Goal: Task Accomplishment & Management: Manage account settings

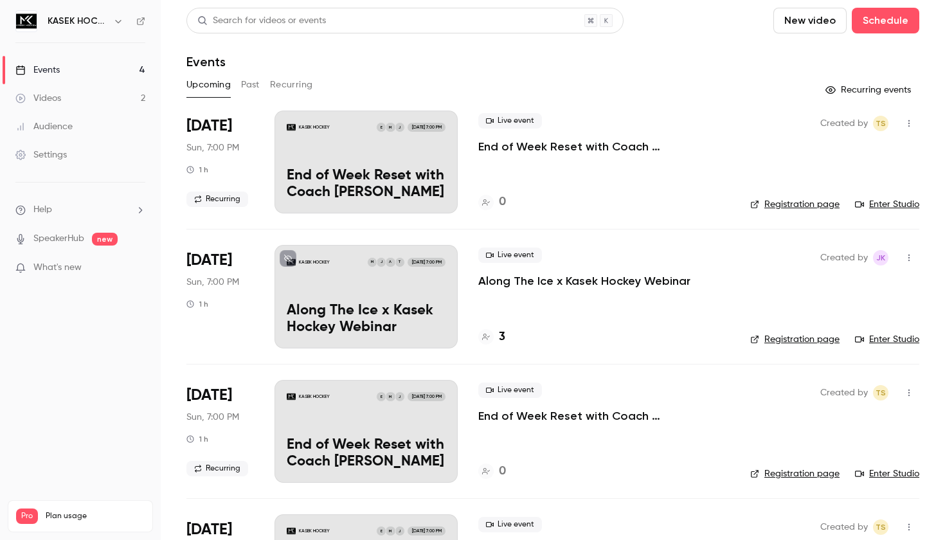
click at [774, 19] on button "New video" at bounding box center [810, 21] width 73 height 26
click at [679, 62] on li "Record" at bounding box center [693, 55] width 139 height 33
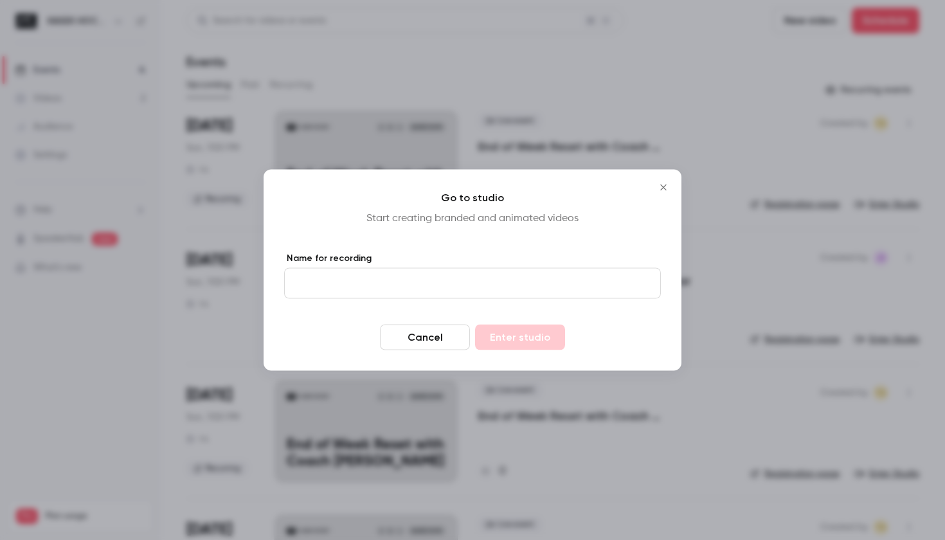
click at [665, 188] on icon "Close" at bounding box center [663, 188] width 6 height 6
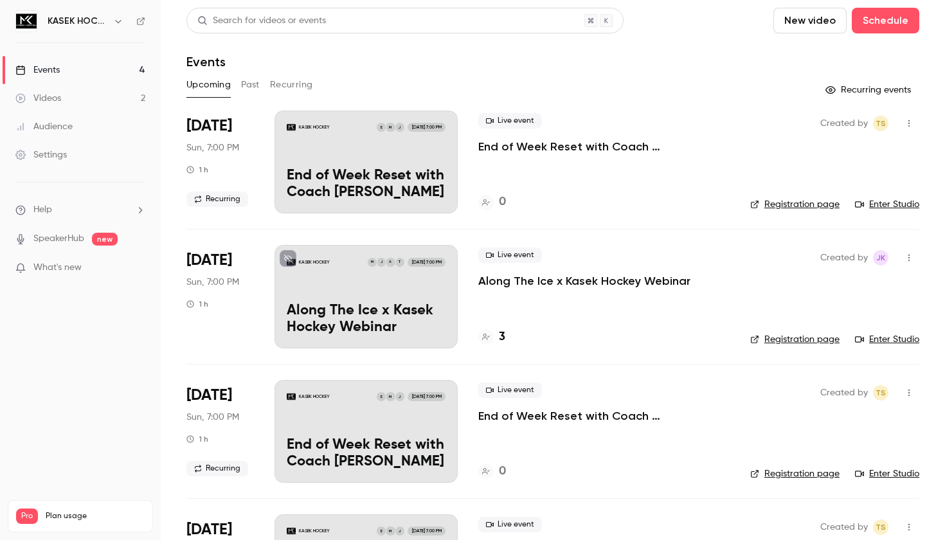
click at [82, 99] on link "Videos 2" at bounding box center [80, 98] width 161 height 28
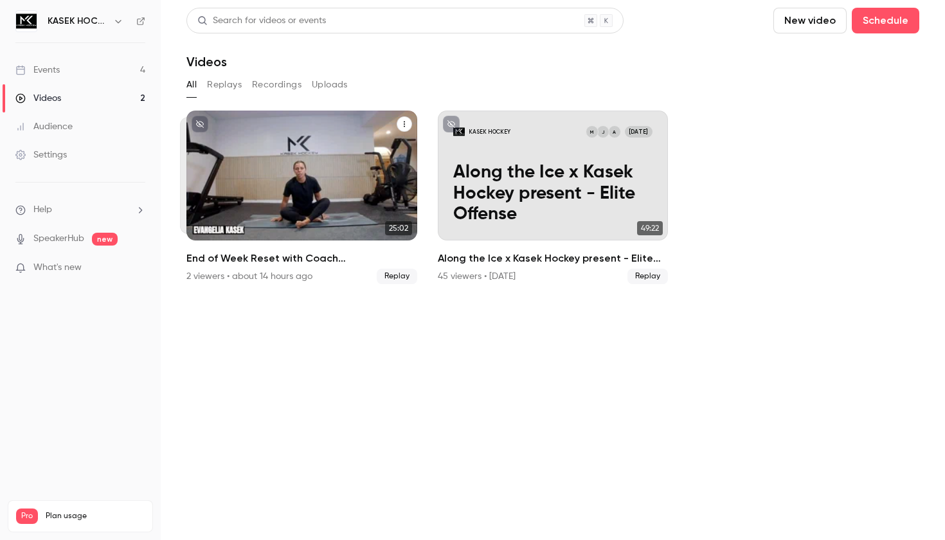
click at [288, 158] on div "KASEK HOCKEY J M E [DATE] End of Week Reset with Coach [PERSON_NAME]" at bounding box center [301, 176] width 231 height 130
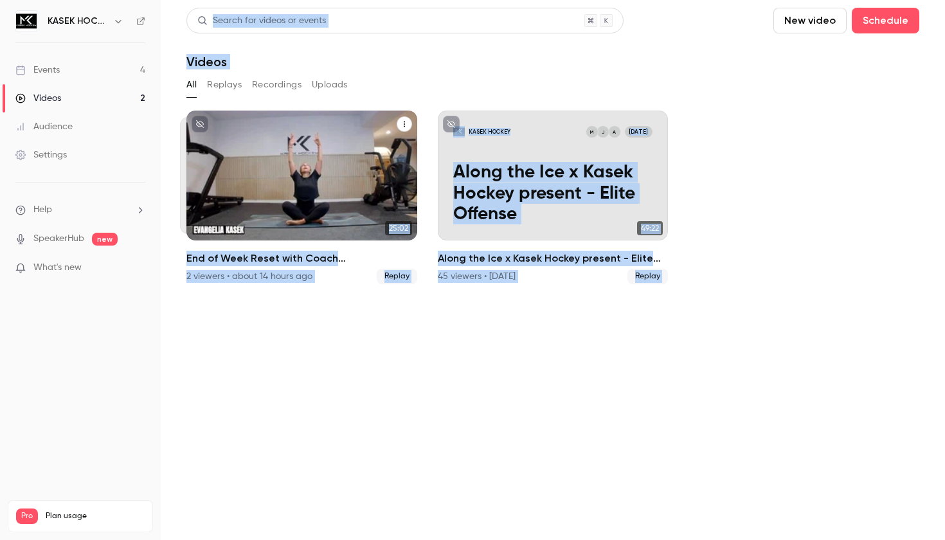
click at [288, 158] on main "Search for videos or events New video Schedule Videos All Replays Recordings Up…" at bounding box center [553, 270] width 784 height 540
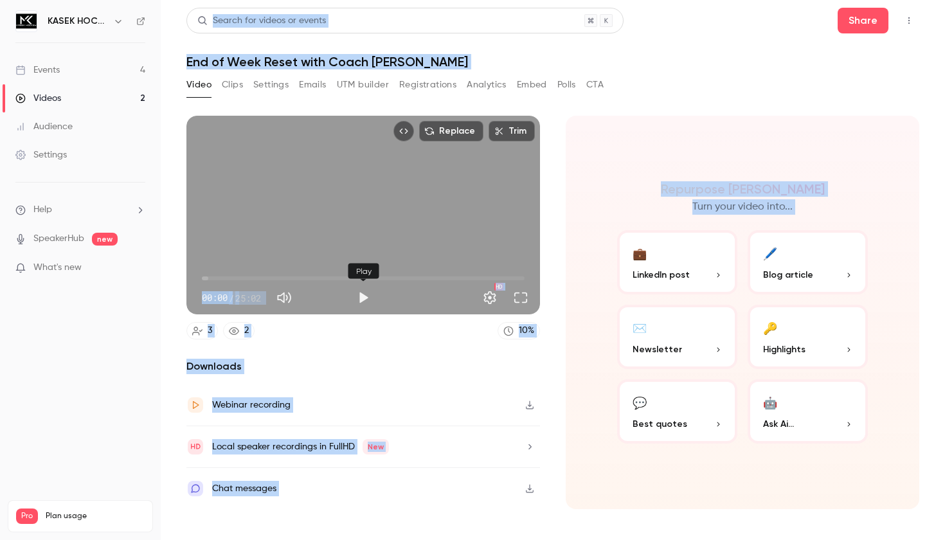
click at [366, 299] on button "Play" at bounding box center [363, 298] width 26 height 26
click at [520, 303] on button "Full screen" at bounding box center [521, 298] width 26 height 26
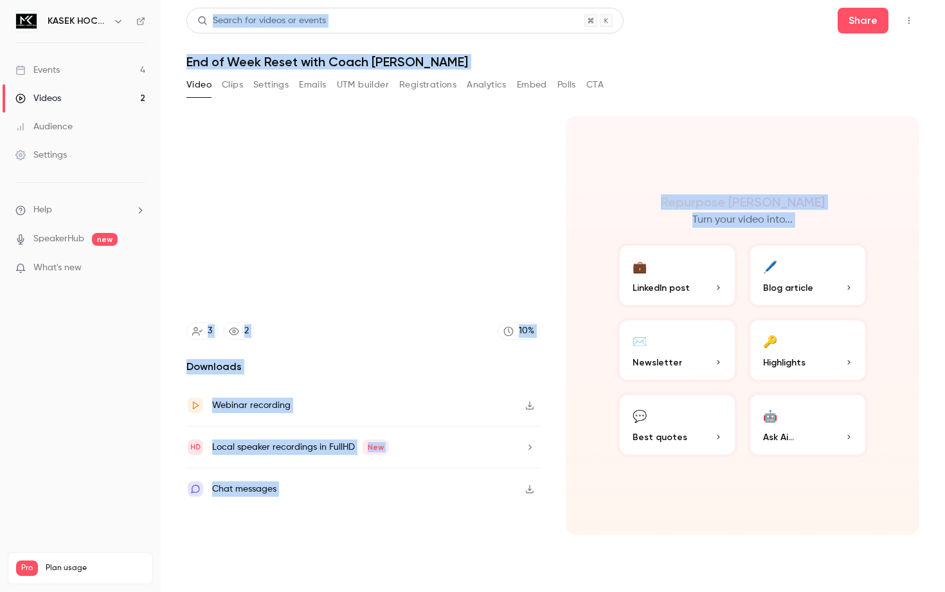
type input "****"
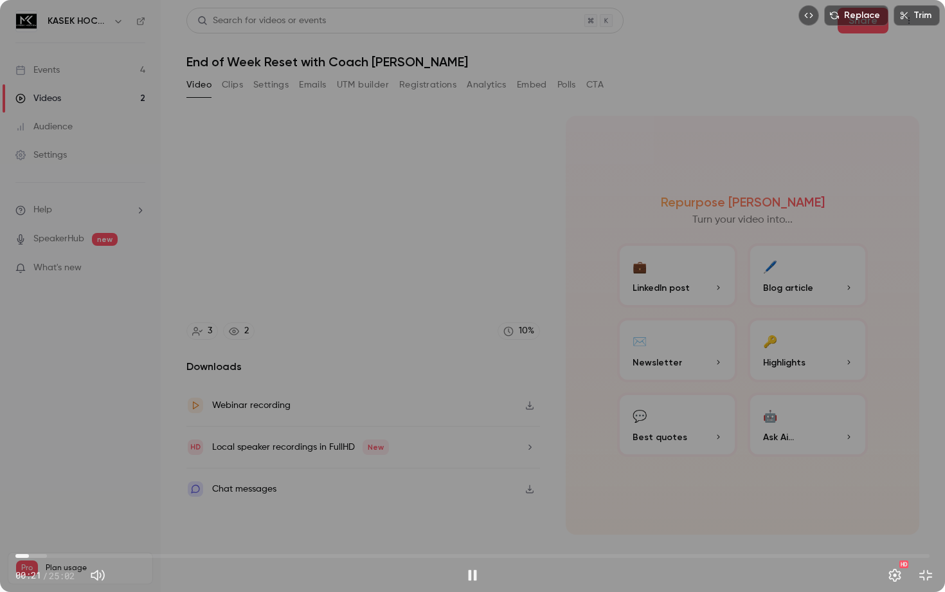
click at [42, 539] on span "00:21" at bounding box center [472, 555] width 914 height 21
click at [34, 539] on span "00:45" at bounding box center [472, 555] width 914 height 21
click at [52, 539] on span "00:37" at bounding box center [472, 555] width 914 height 21
click at [61, 539] on span "01:01" at bounding box center [472, 555] width 914 height 21
click at [72, 539] on span "01:19" at bounding box center [472, 555] width 914 height 21
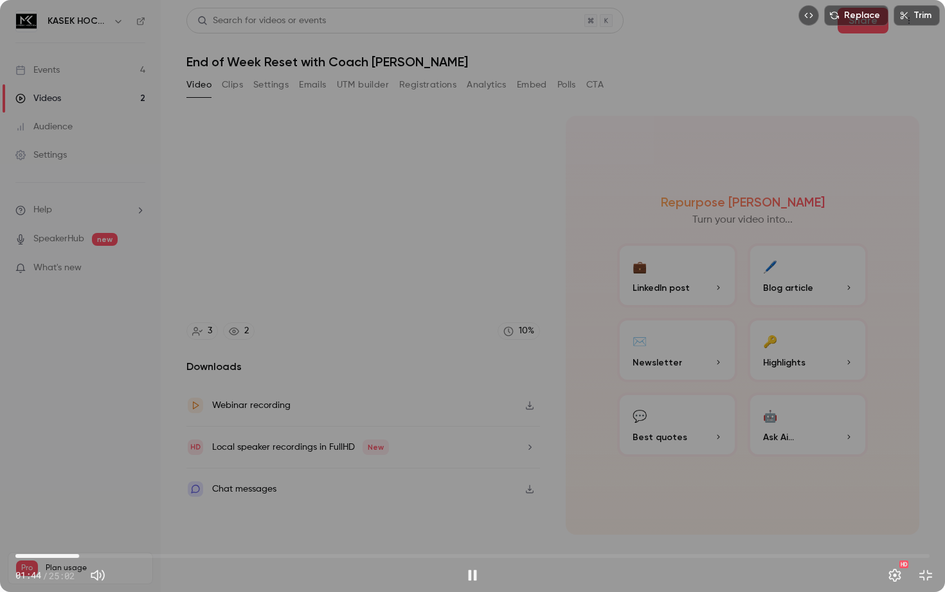
click at [79, 539] on span "01:44" at bounding box center [472, 555] width 914 height 21
click at [74, 539] on span "01:36" at bounding box center [74, 556] width 4 height 4
click at [94, 539] on span "02:08" at bounding box center [472, 555] width 914 height 21
click at [112, 539] on span "02:10" at bounding box center [472, 555] width 914 height 21
click at [222, 539] on span "02:39" at bounding box center [472, 555] width 914 height 21
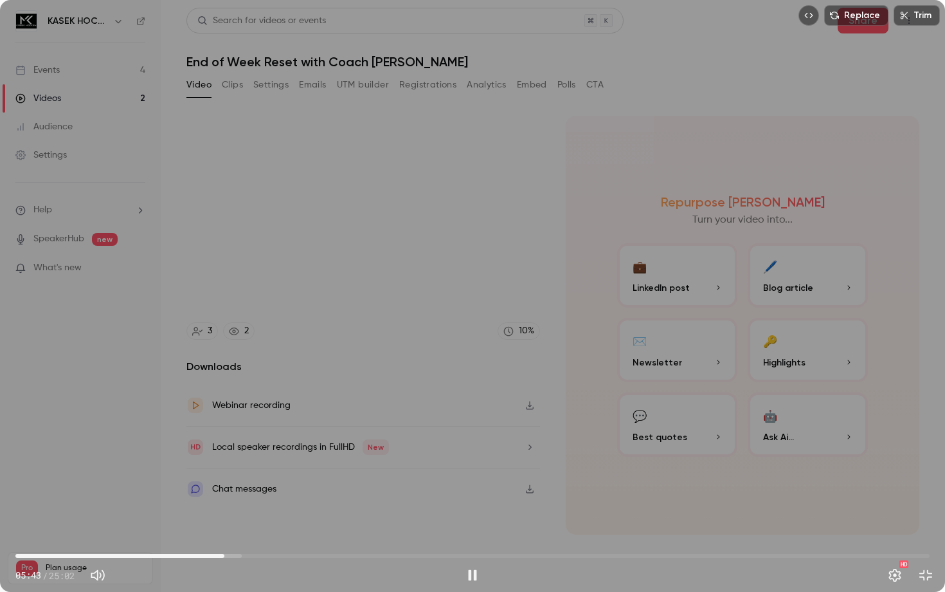
click at [271, 539] on span "05:43" at bounding box center [472, 555] width 914 height 21
click at [435, 539] on span "07:06" at bounding box center [472, 555] width 914 height 21
click at [495, 539] on span "13:08" at bounding box center [472, 555] width 914 height 21
click at [581, 539] on span "15:30" at bounding box center [472, 555] width 914 height 21
click at [677, 539] on span "18:07" at bounding box center [472, 555] width 914 height 21
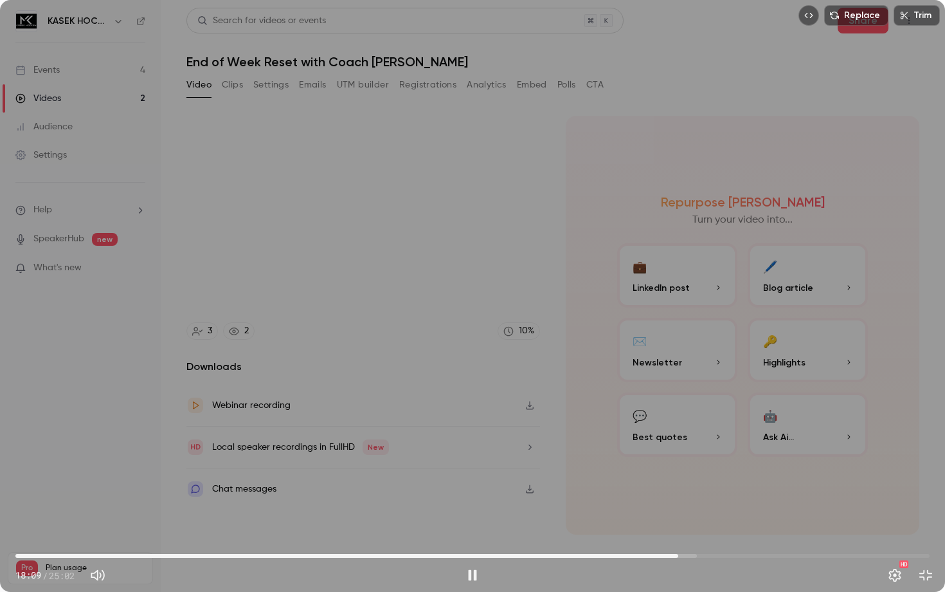
click at [742, 539] on span "18:09" at bounding box center [472, 555] width 914 height 21
click at [927, 539] on button "Exit full screen" at bounding box center [926, 575] width 26 height 26
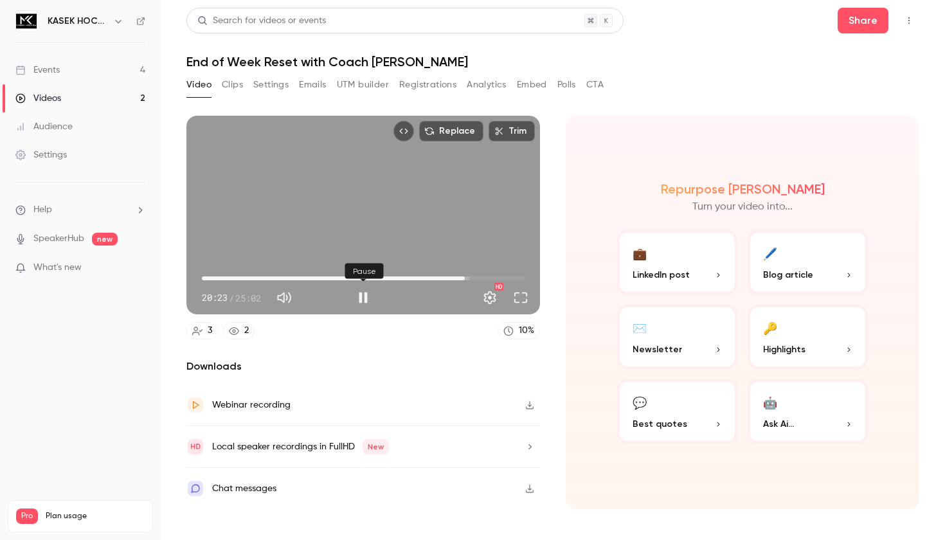
click at [365, 294] on button "Pause" at bounding box center [363, 298] width 26 height 26
click at [365, 294] on button "Play" at bounding box center [363, 298] width 26 height 26
click at [210, 276] on span "00:38" at bounding box center [363, 278] width 323 height 21
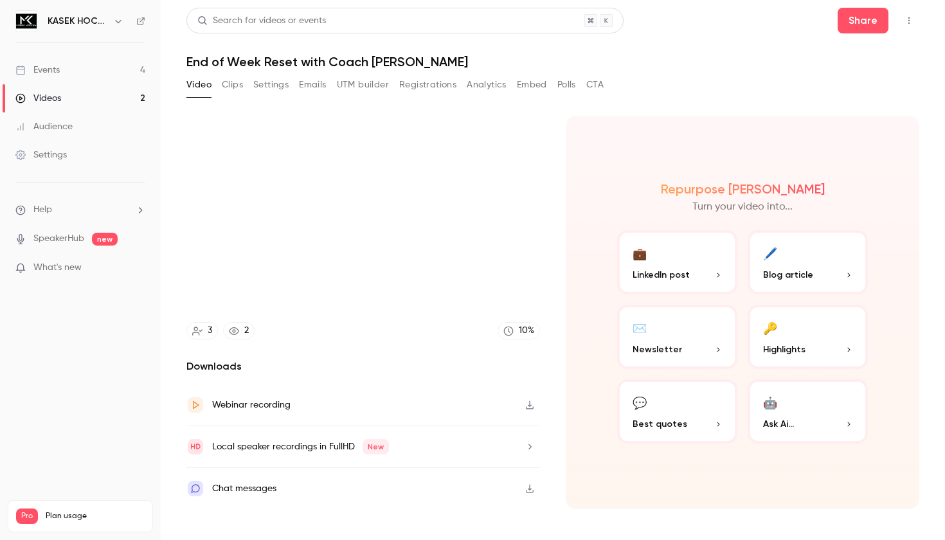
click at [905, 19] on icon "Top Bar Actions" at bounding box center [909, 20] width 10 height 9
click at [51, 72] on div at bounding box center [472, 270] width 945 height 540
type input "*****"
click at [72, 131] on div "Audience" at bounding box center [43, 126] width 57 height 13
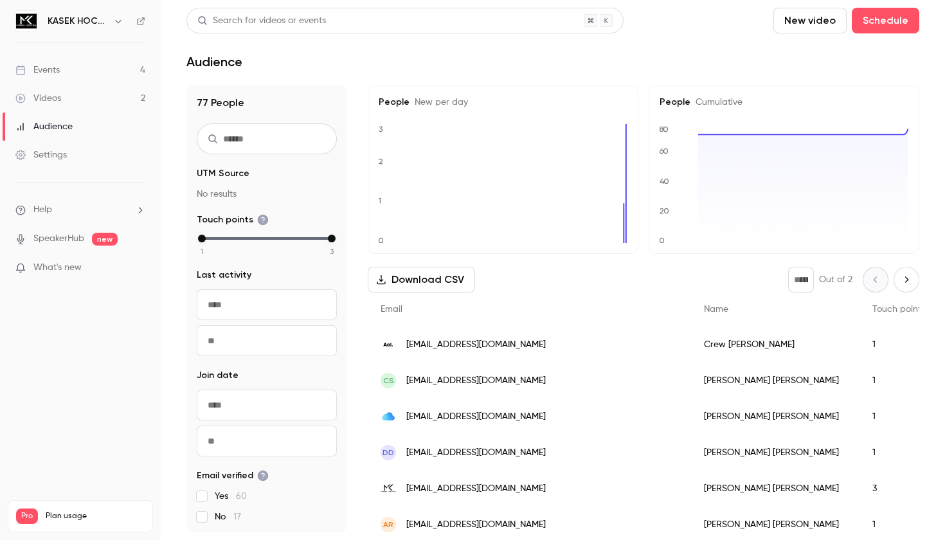
click at [97, 67] on link "Events 4" at bounding box center [80, 70] width 161 height 28
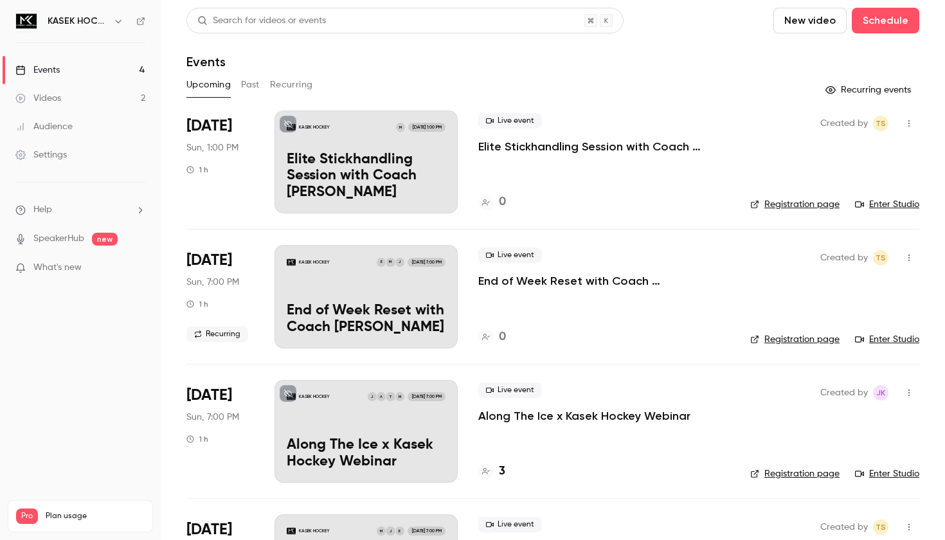
click at [774, 27] on button "New video" at bounding box center [810, 21] width 73 height 26
click at [678, 57] on div "Record" at bounding box center [704, 56] width 98 height 13
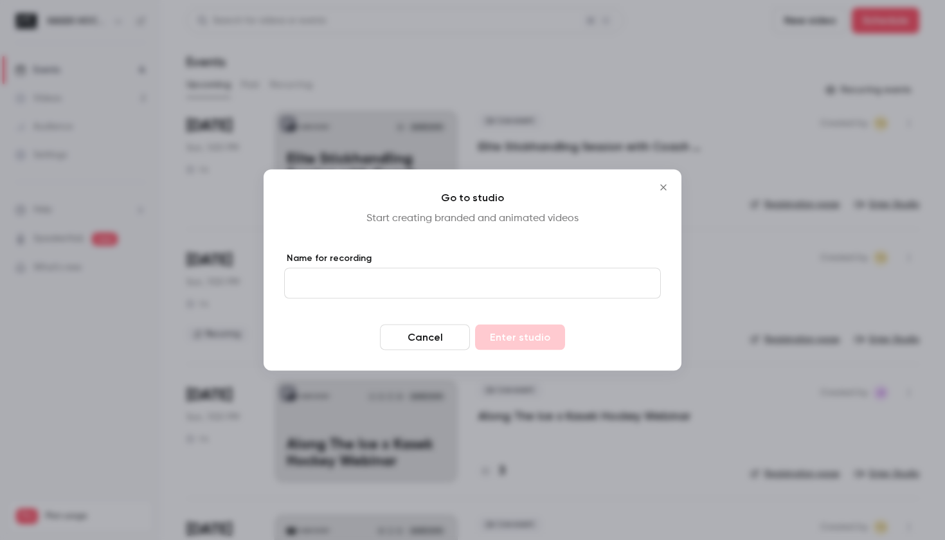
click at [664, 188] on icon "Close" at bounding box center [663, 188] width 15 height 10
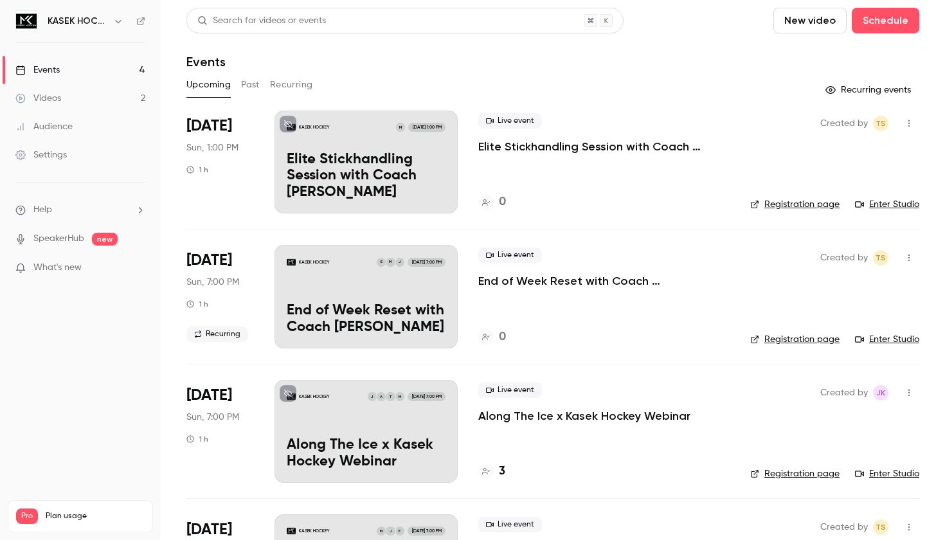
click at [73, 131] on link "Audience" at bounding box center [80, 127] width 161 height 28
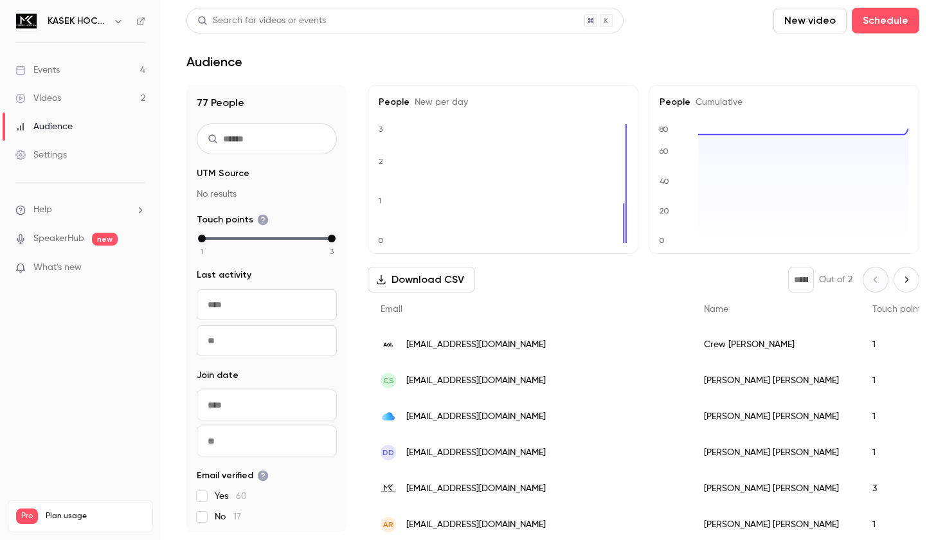
click at [55, 239] on link "SpeakerHub" at bounding box center [58, 239] width 51 height 14
click at [62, 95] on link "Videos 2" at bounding box center [80, 98] width 161 height 28
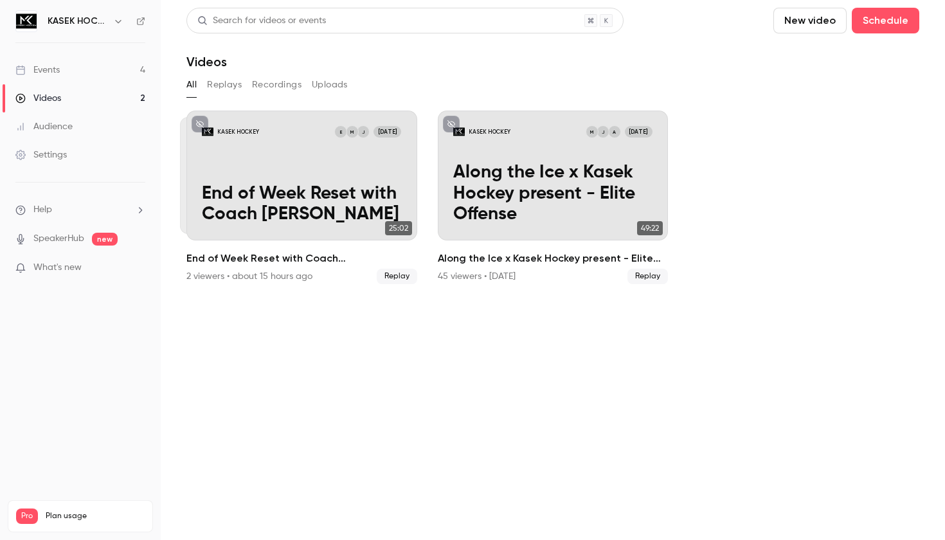
click at [69, 72] on link "Events 4" at bounding box center [80, 70] width 161 height 28
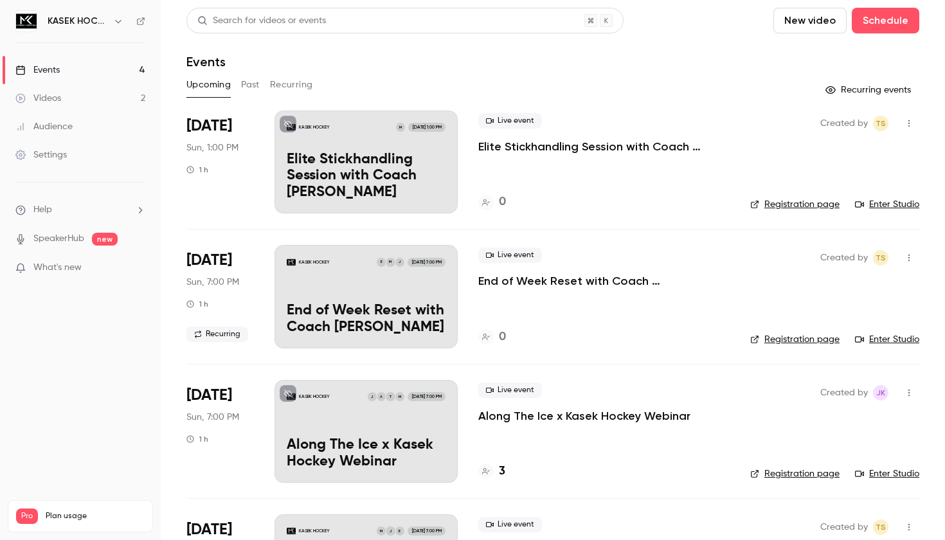
click at [415, 179] on p "Elite Stickhandling Session with Coach [PERSON_NAME]" at bounding box center [366, 177] width 159 height 50
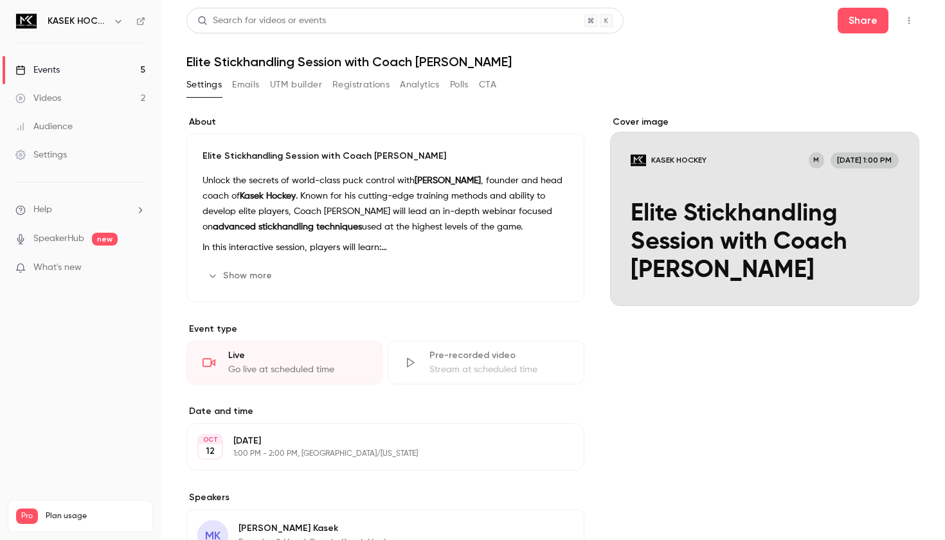
click at [455, 360] on div "Pre-recorded video" at bounding box center [499, 355] width 138 height 13
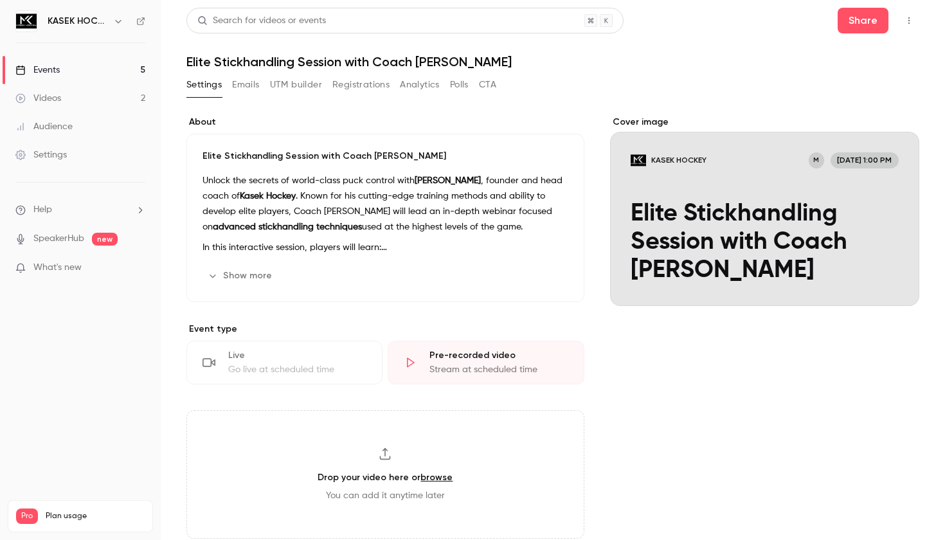
click at [911, 17] on icon "button" at bounding box center [909, 20] width 10 height 9
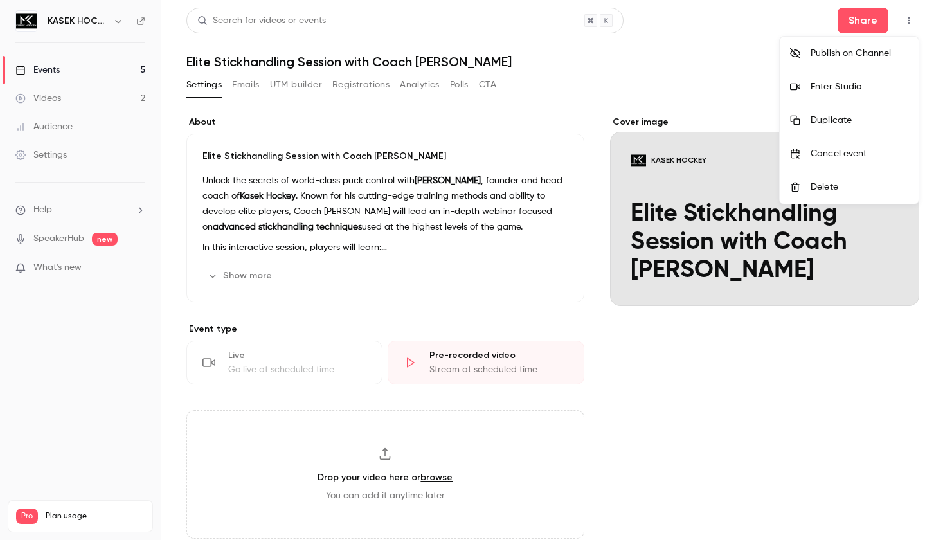
click at [846, 83] on div "Enter Studio" at bounding box center [860, 86] width 98 height 13
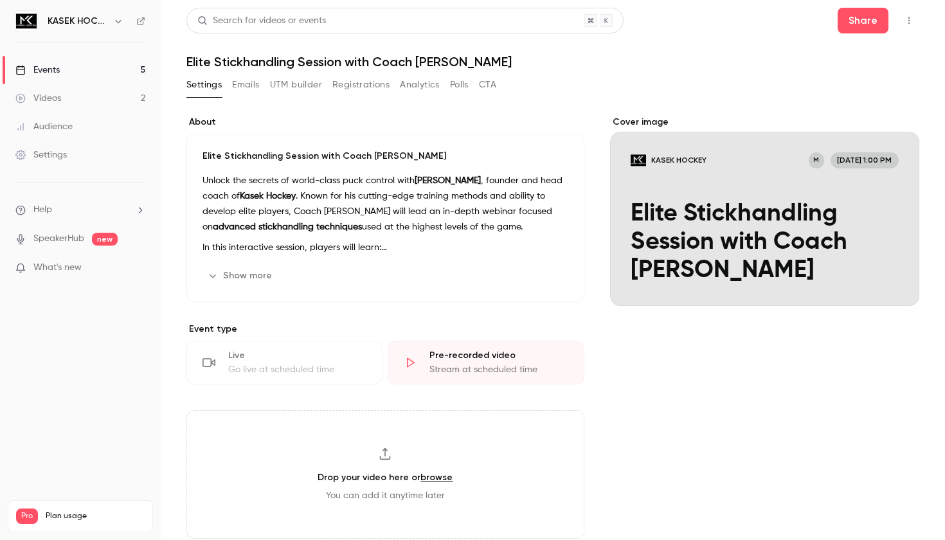
click at [493, 355] on div "Pre-recorded video" at bounding box center [499, 355] width 138 height 13
click at [410, 365] on icon at bounding box center [410, 362] width 13 height 13
click at [327, 364] on div "Go live at scheduled time" at bounding box center [297, 369] width 138 height 13
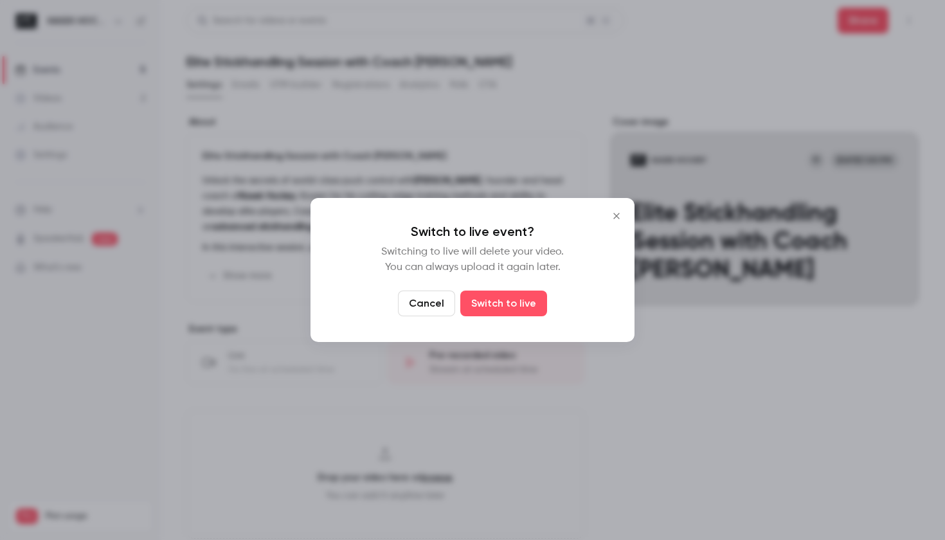
click at [615, 213] on icon "Close" at bounding box center [616, 216] width 15 height 10
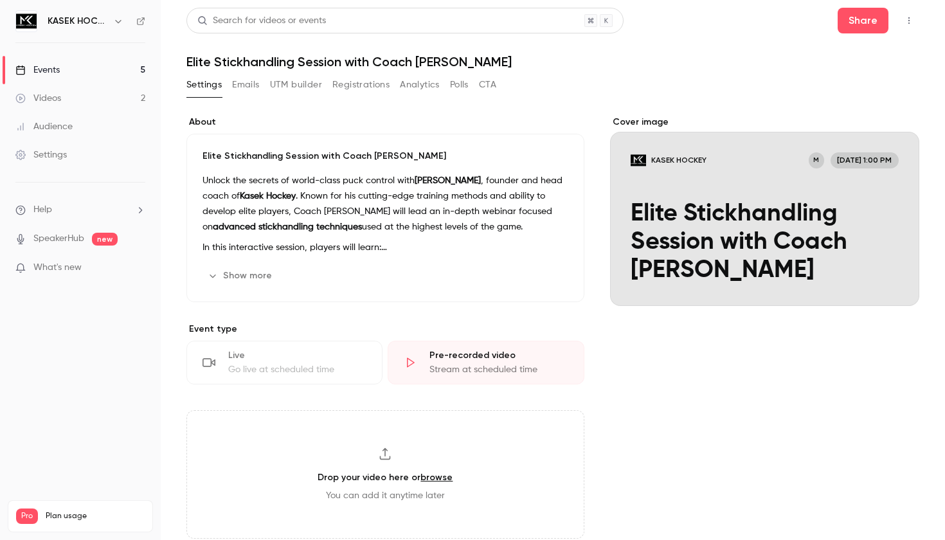
click at [912, 21] on icon "button" at bounding box center [909, 20] width 10 height 9
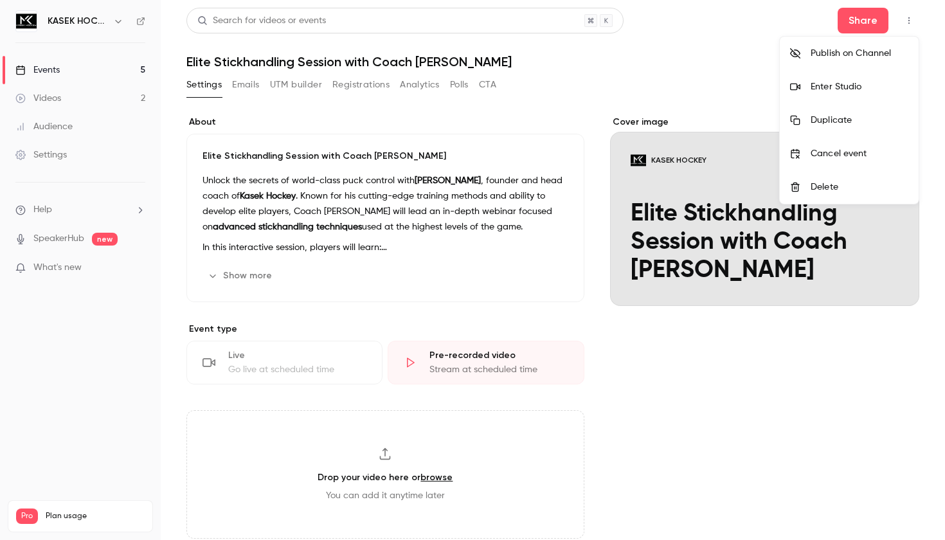
click at [865, 91] on div "Enter Studio" at bounding box center [860, 86] width 98 height 13
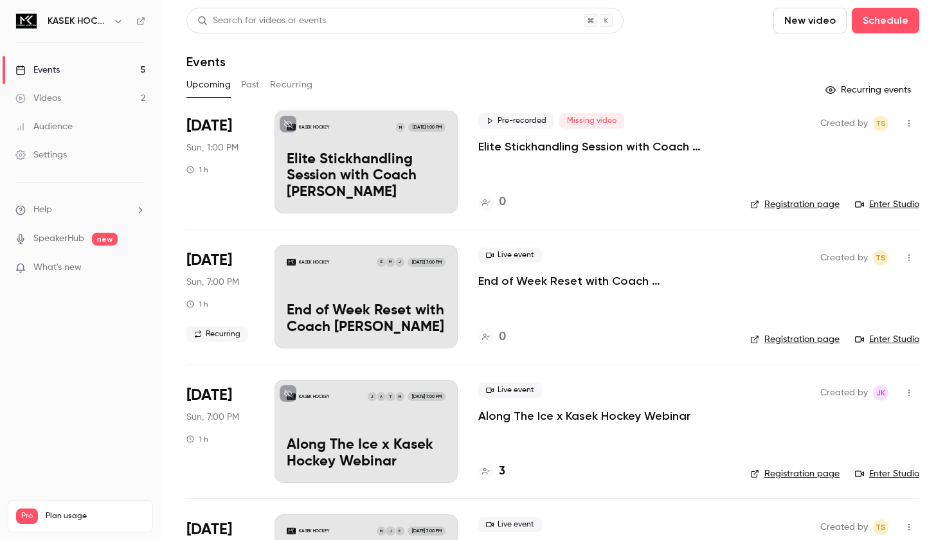
click at [397, 152] on div "KASEK HOCKEY M Oct 12, 1:00 PM Elite Stickhandling Session with Coach Kasek" at bounding box center [366, 162] width 183 height 103
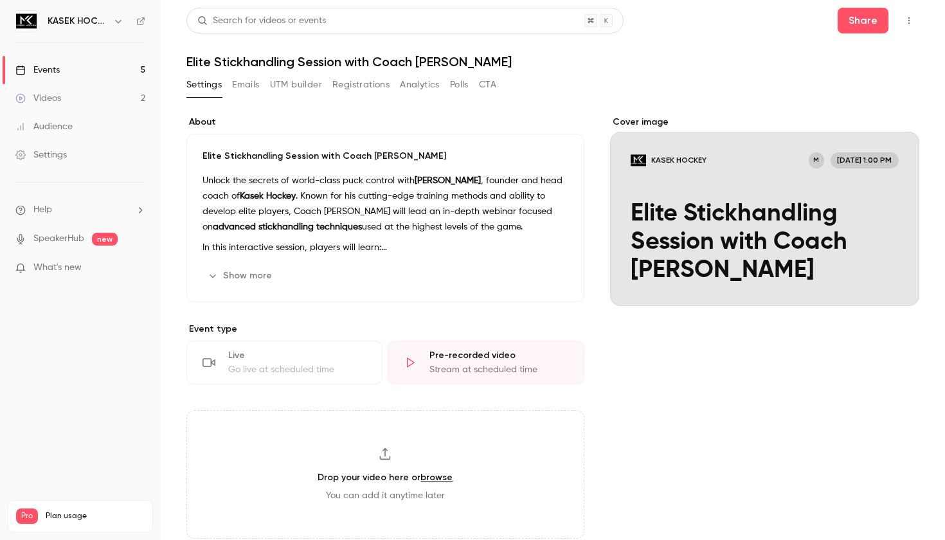
click at [906, 16] on icon "button" at bounding box center [909, 20] width 10 height 9
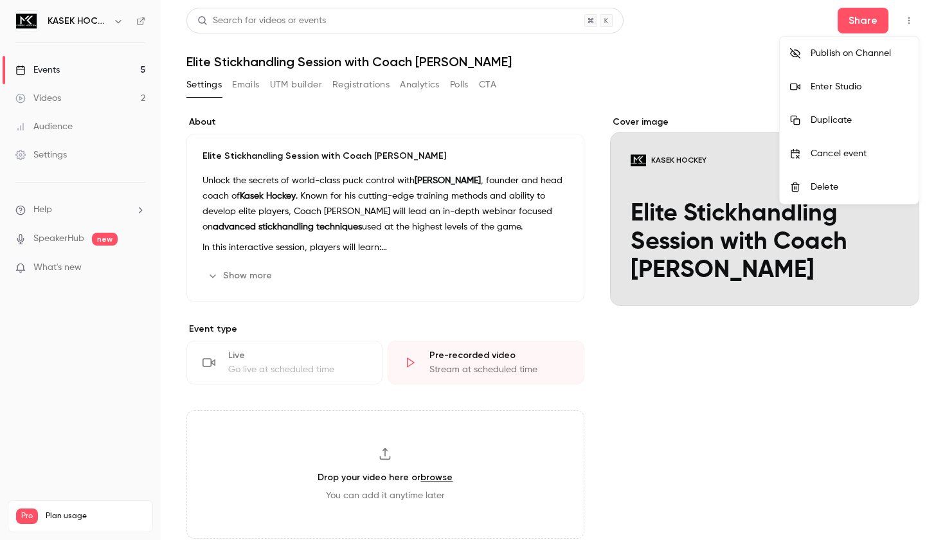
click at [846, 84] on div "Enter Studio" at bounding box center [860, 86] width 98 height 13
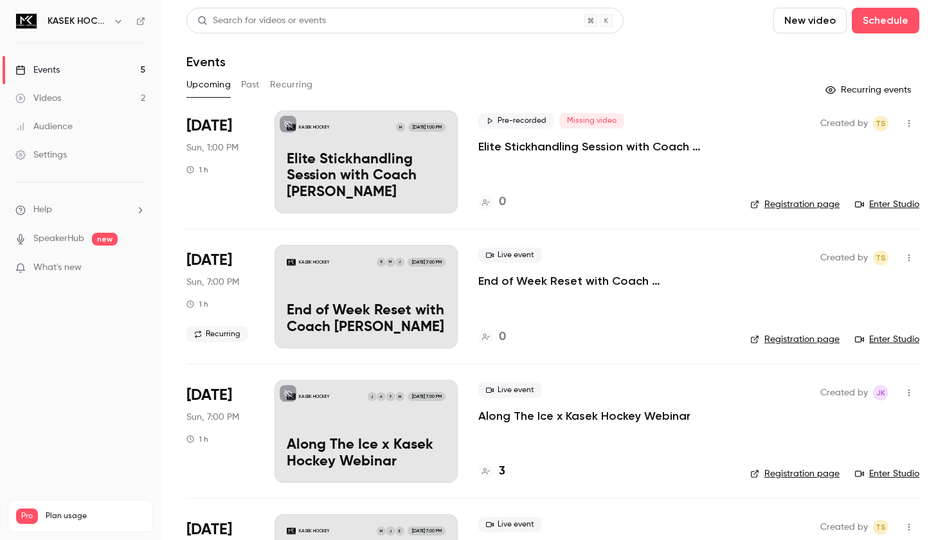
click at [407, 158] on p "Elite Stickhandling Session with Coach [PERSON_NAME]" at bounding box center [366, 177] width 159 height 50
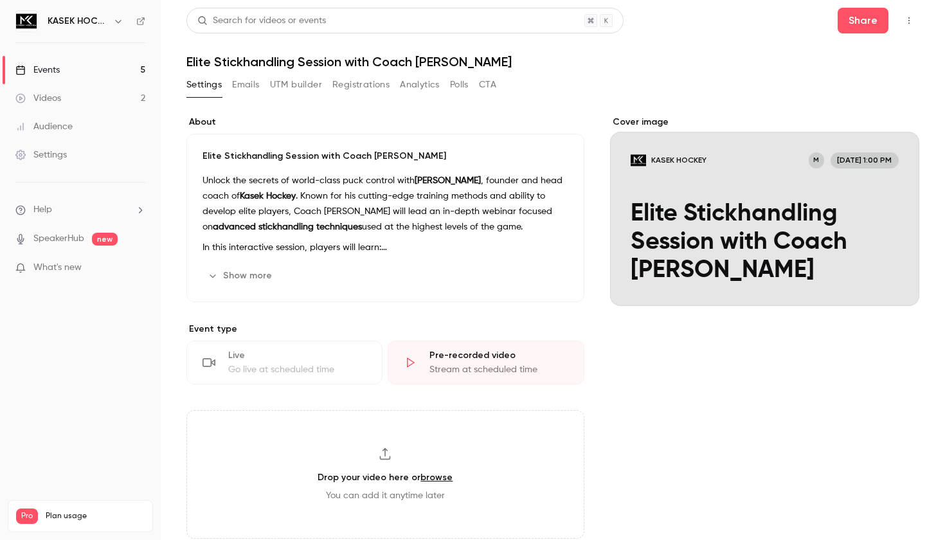
click at [905, 15] on button "button" at bounding box center [909, 20] width 21 height 21
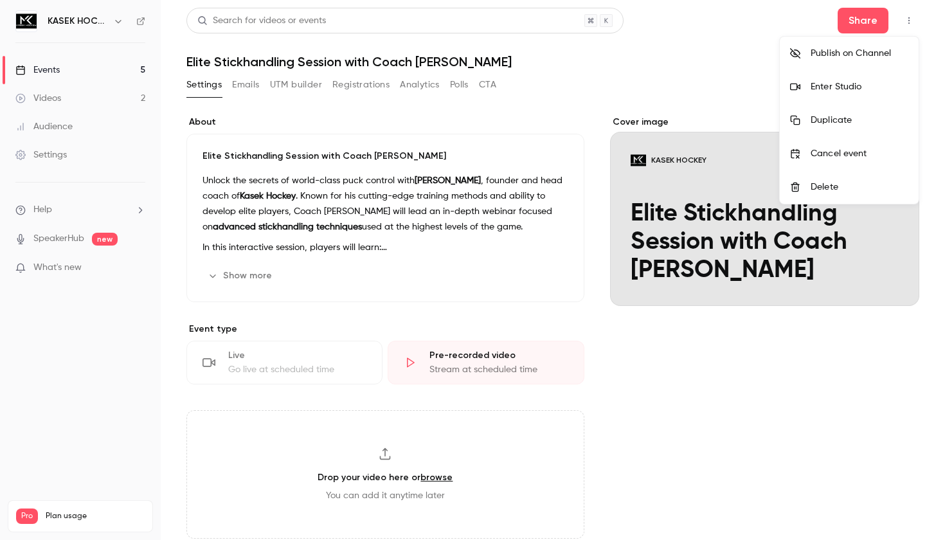
click at [852, 84] on div "Enter Studio" at bounding box center [860, 86] width 98 height 13
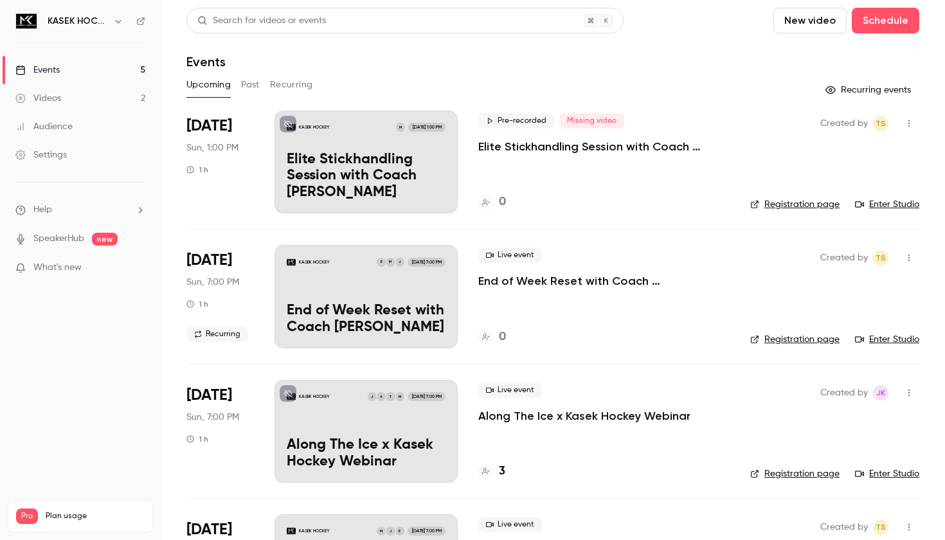
click at [419, 156] on p "Elite Stickhandling Session with Coach [PERSON_NAME]" at bounding box center [366, 177] width 159 height 50
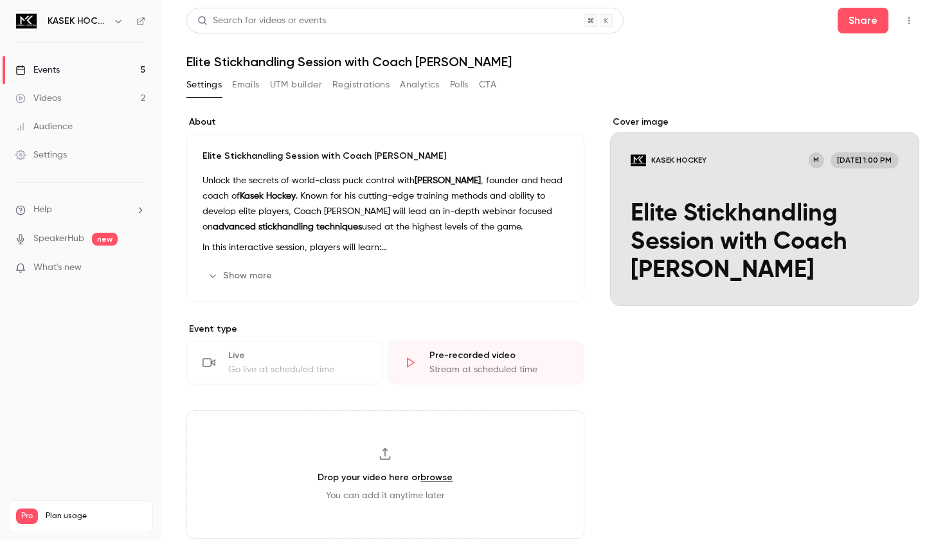
click at [499, 356] on div "Pre-recorded video" at bounding box center [499, 355] width 138 height 13
click at [502, 371] on div "Stream at scheduled time" at bounding box center [499, 369] width 138 height 13
click at [406, 362] on icon at bounding box center [410, 362] width 13 height 13
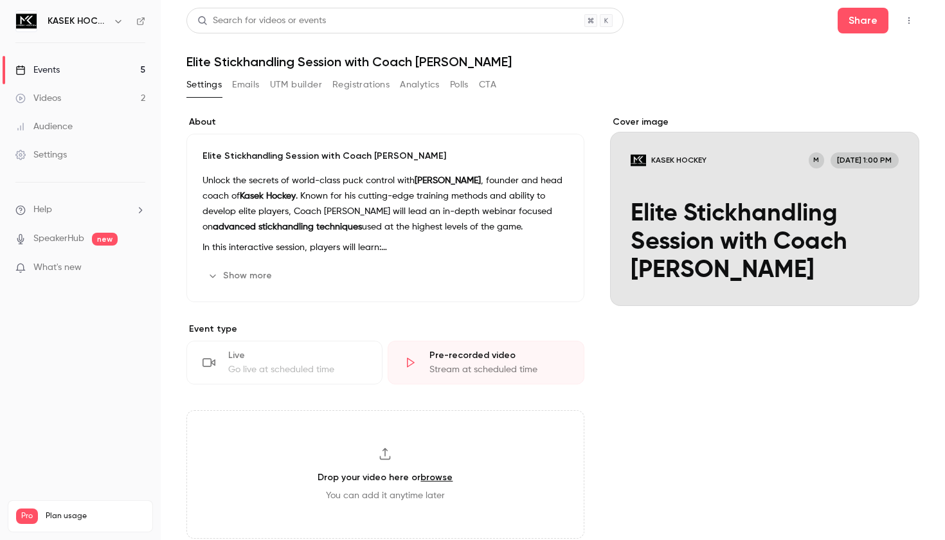
click at [406, 362] on icon at bounding box center [410, 362] width 13 height 13
click at [913, 19] on icon "button" at bounding box center [909, 20] width 10 height 9
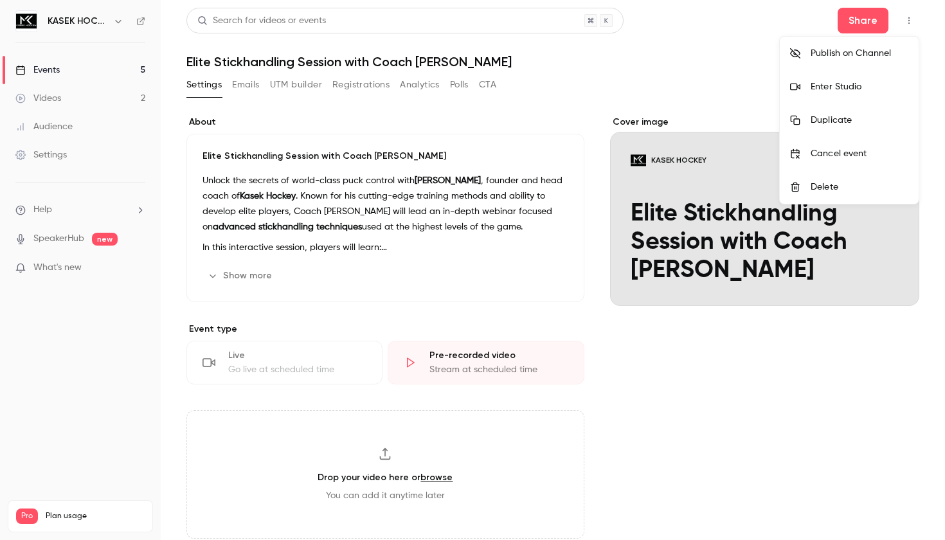
click at [853, 87] on div "Enter Studio" at bounding box center [860, 86] width 98 height 13
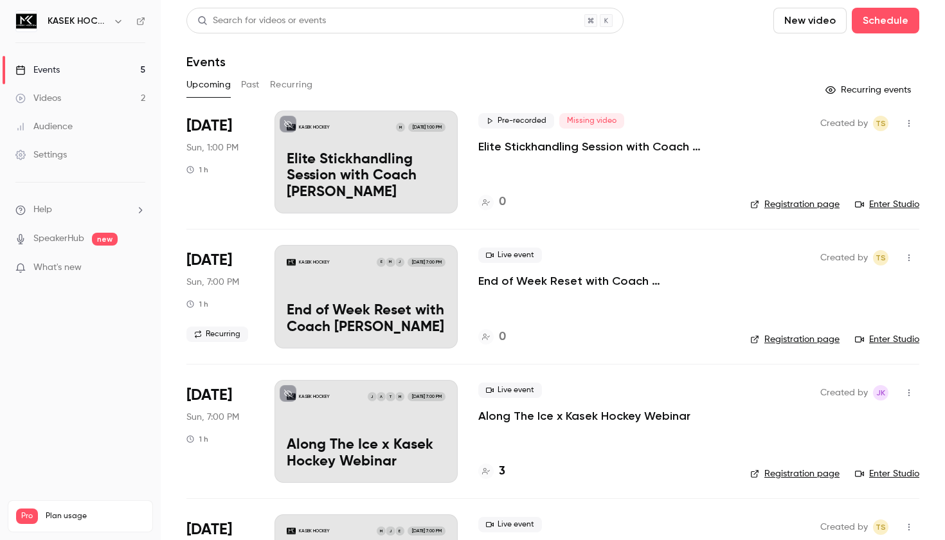
click at [565, 149] on p "Elite Stickhandling Session with Coach [PERSON_NAME]" at bounding box center [603, 146] width 251 height 15
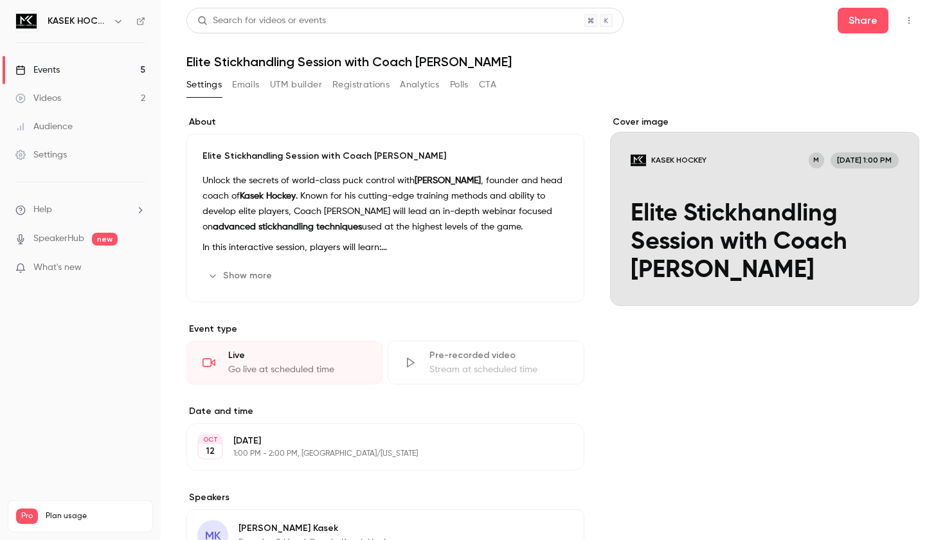
click at [910, 19] on icon "button" at bounding box center [909, 20] width 10 height 9
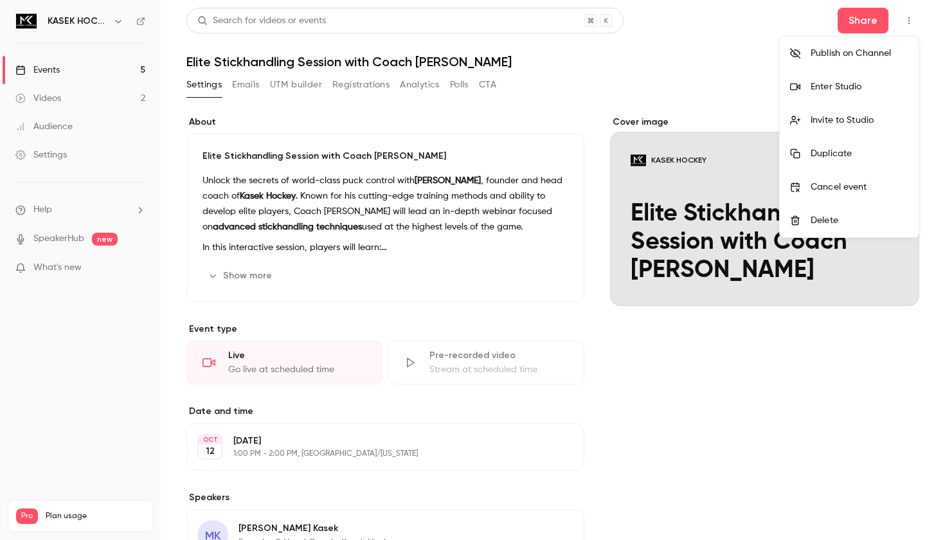
click at [844, 88] on div "Enter Studio" at bounding box center [860, 86] width 98 height 13
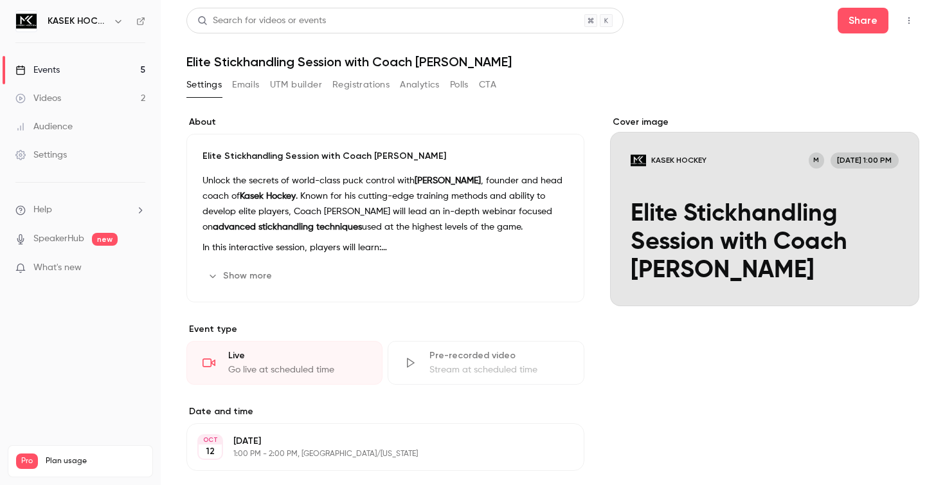
click at [60, 104] on div "Videos" at bounding box center [38, 98] width 46 height 13
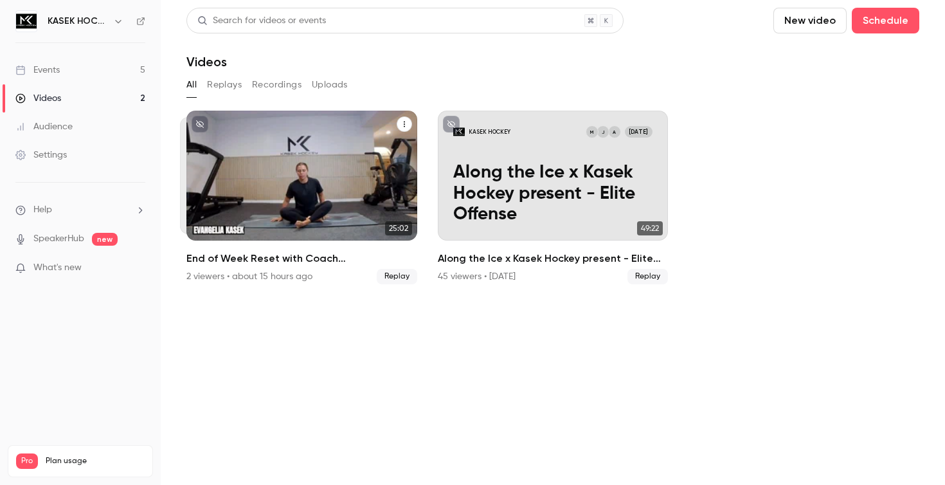
click at [277, 159] on div "KASEK HOCKEY J M E [DATE] End of Week Reset with Coach [PERSON_NAME]" at bounding box center [301, 176] width 231 height 130
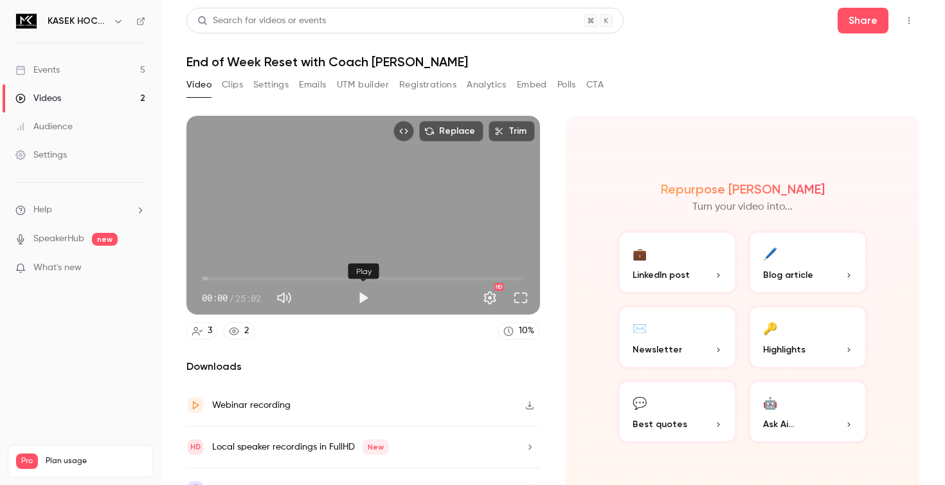
click at [359, 298] on button "Play" at bounding box center [363, 298] width 26 height 26
click at [295, 280] on span "00:01" at bounding box center [363, 278] width 323 height 21
click at [518, 303] on button "Full screen" at bounding box center [521, 298] width 26 height 26
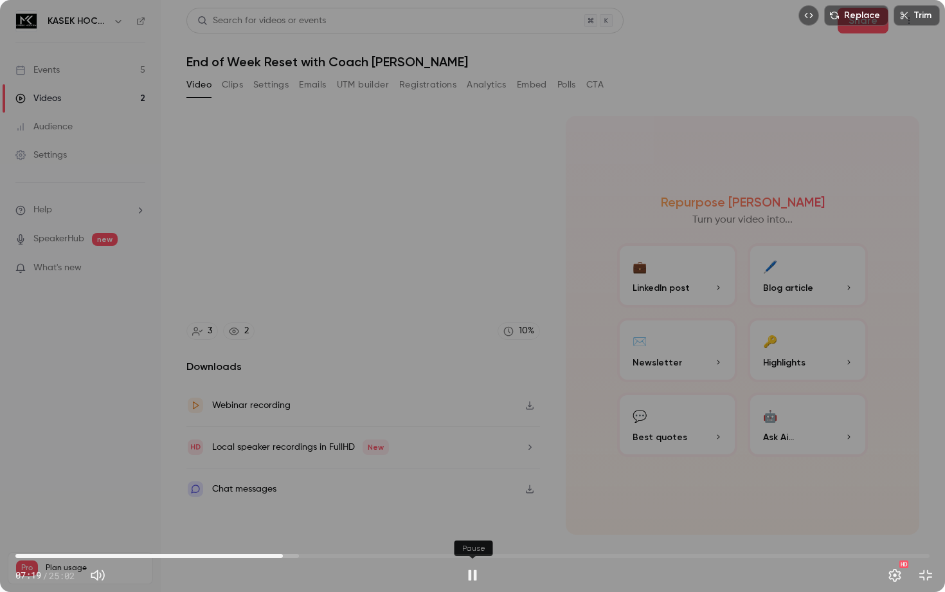
click at [467, 539] on button "Pause" at bounding box center [473, 575] width 26 height 26
click at [919, 539] on button "Exit full screen" at bounding box center [926, 575] width 26 height 26
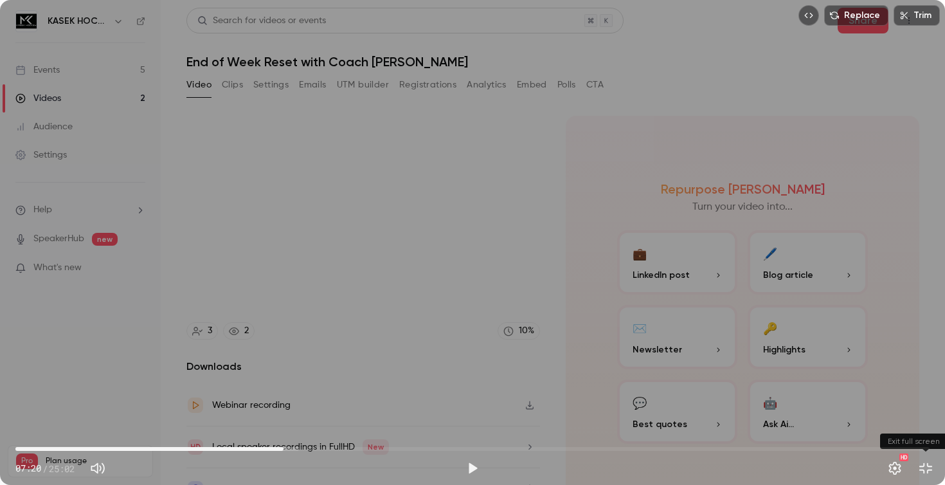
type input "*****"
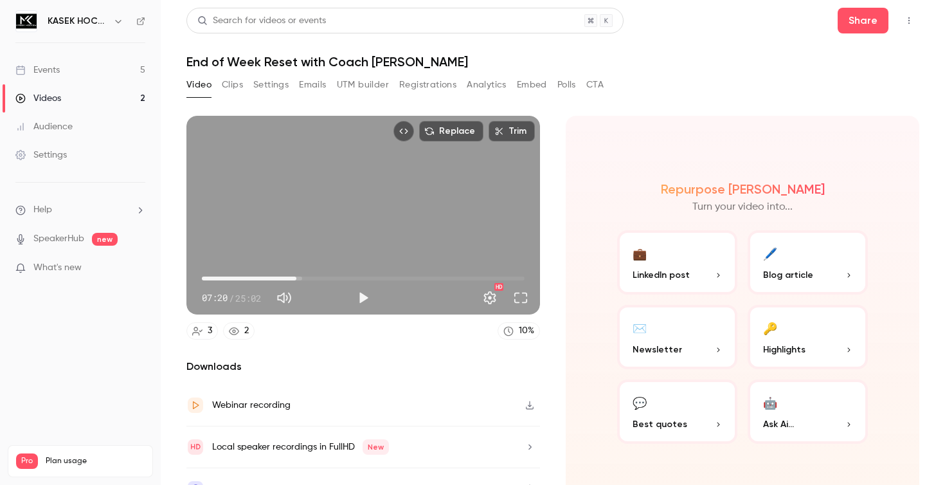
click at [86, 65] on link "Events 5" at bounding box center [80, 70] width 161 height 28
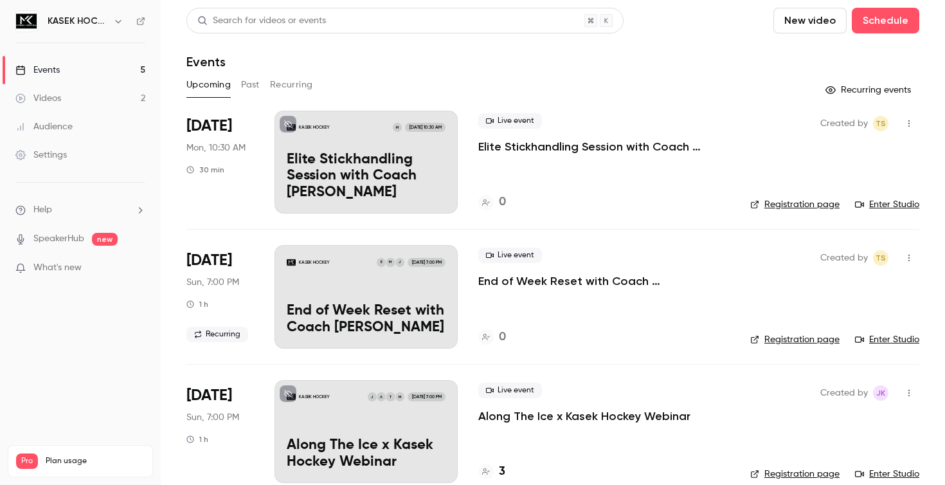
click at [397, 158] on p "Elite Stickhandling Session with Coach [PERSON_NAME]" at bounding box center [366, 177] width 159 height 50
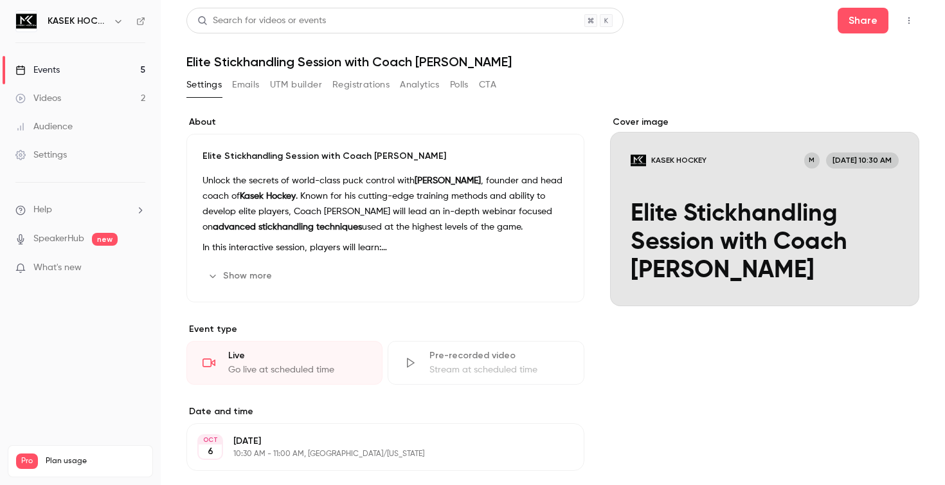
click at [907, 17] on icon "button" at bounding box center [909, 20] width 10 height 9
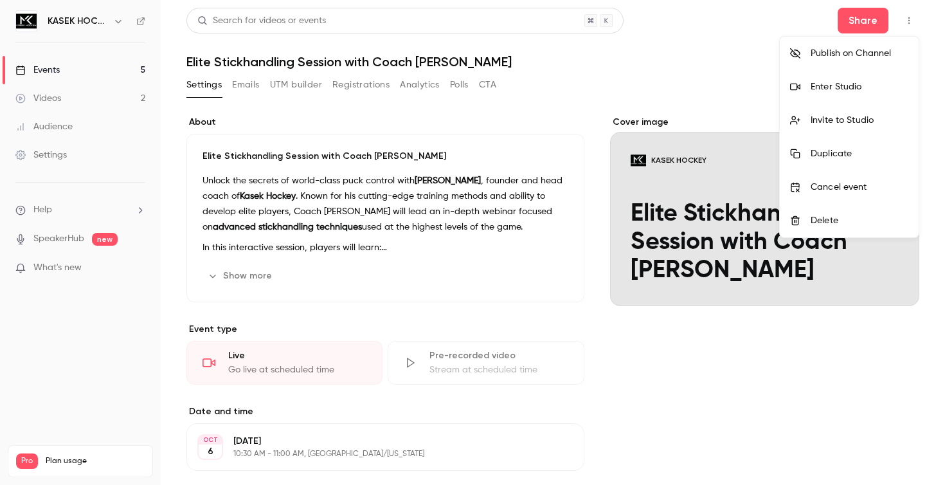
click at [840, 80] on div "Enter Studio" at bounding box center [860, 86] width 98 height 13
